Goal: Information Seeking & Learning: Learn about a topic

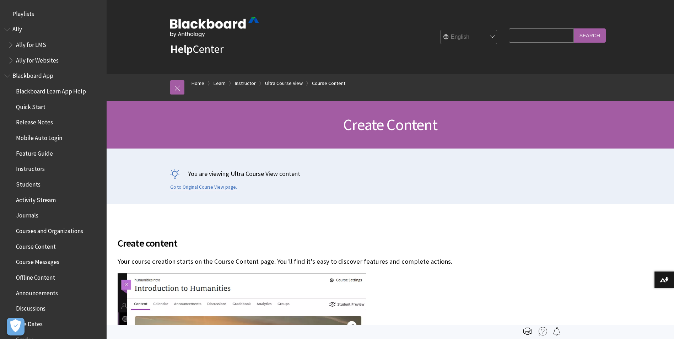
scroll to position [1066, 0]
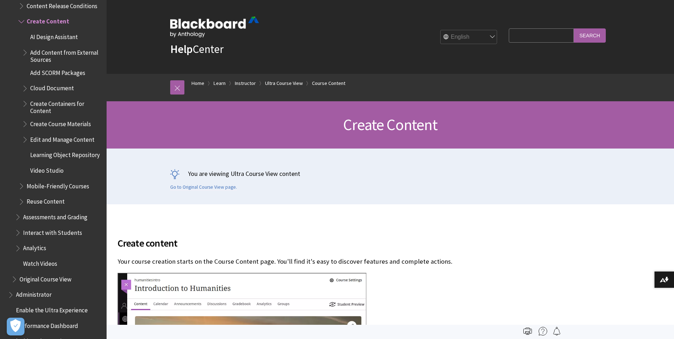
click at [519, 38] on input "Search Query" at bounding box center [541, 35] width 65 height 14
type input "teams meeting links"
click at [592, 35] on input "Search" at bounding box center [590, 35] width 32 height 14
click at [589, 37] on input "Search" at bounding box center [590, 35] width 32 height 14
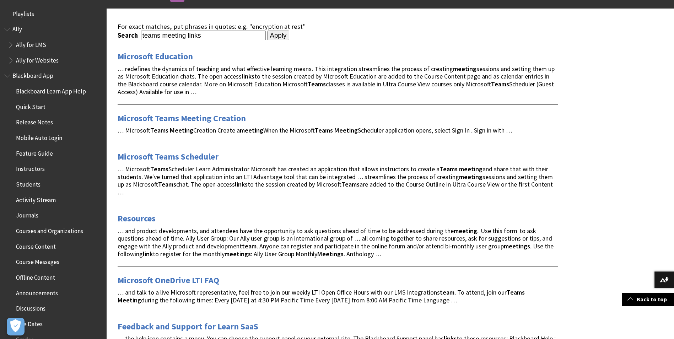
scroll to position [112, 0]
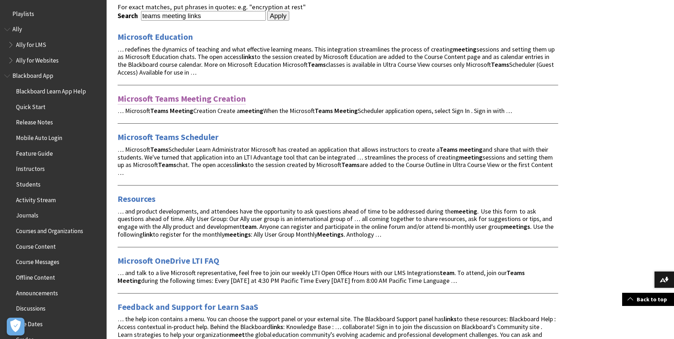
click at [198, 100] on link "Microsoft Teams Meeting Creation" at bounding box center [182, 98] width 128 height 11
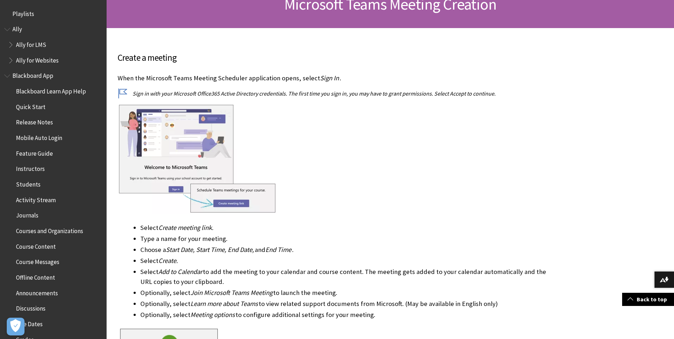
scroll to position [139, 0]
